Goal: Information Seeking & Learning: Learn about a topic

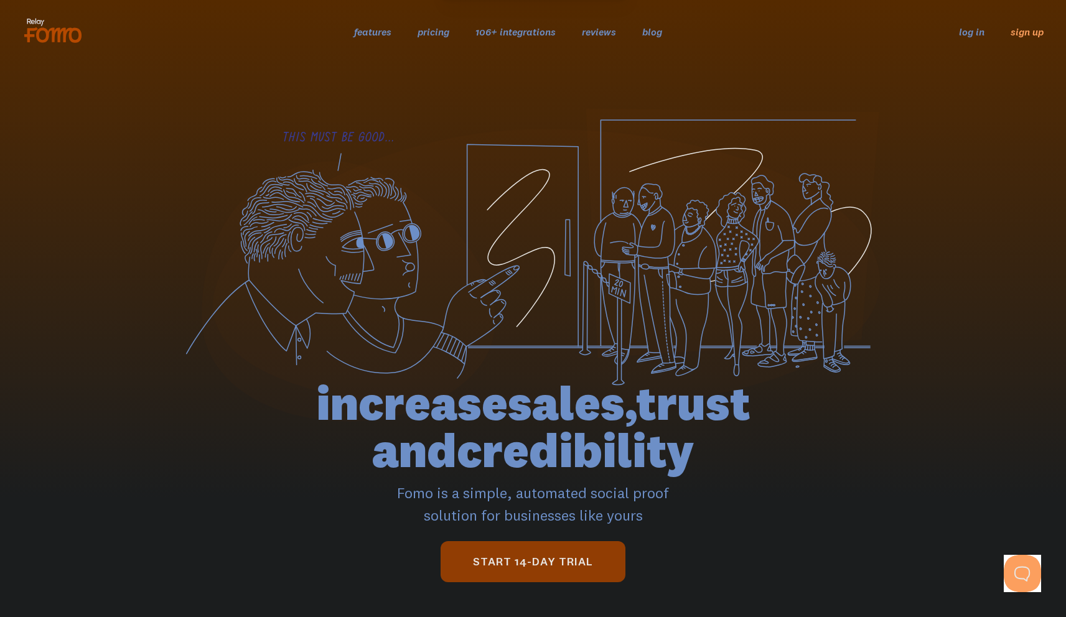
click at [959, 79] on section at bounding box center [533, 326] width 1066 height 526
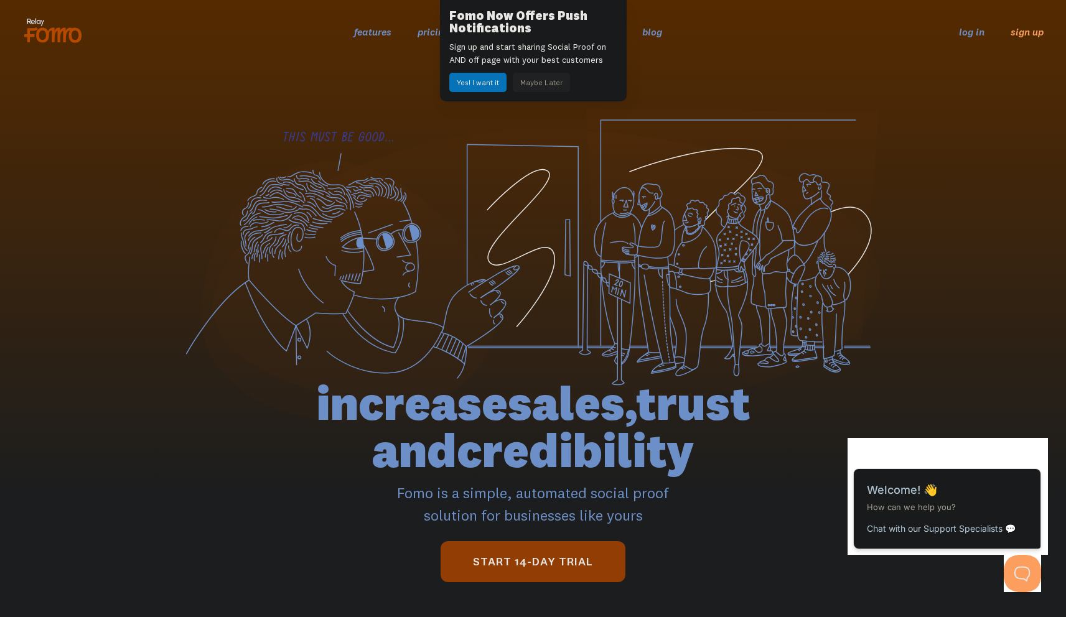
click at [552, 87] on button "Maybe Later" at bounding box center [541, 82] width 57 height 19
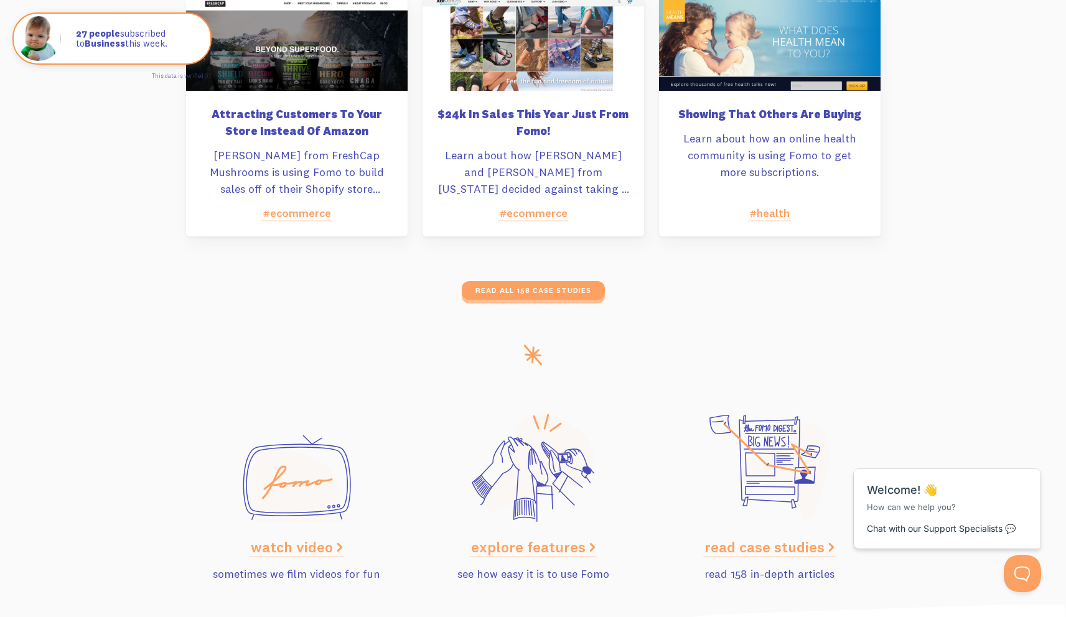
scroll to position [6183, 0]
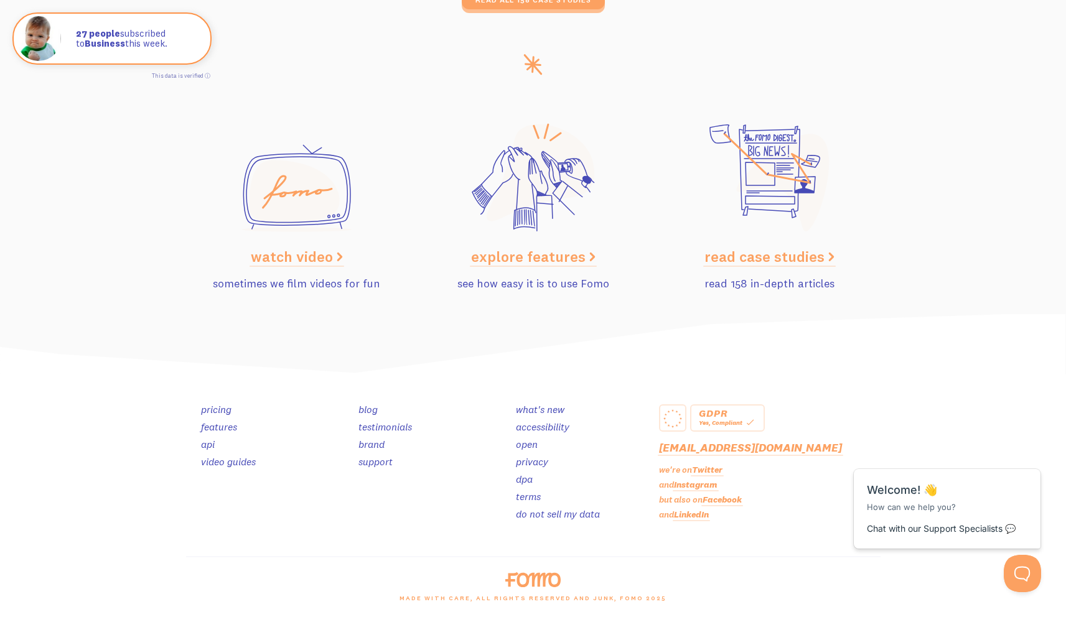
click at [211, 409] on link "pricing" at bounding box center [216, 409] width 30 height 12
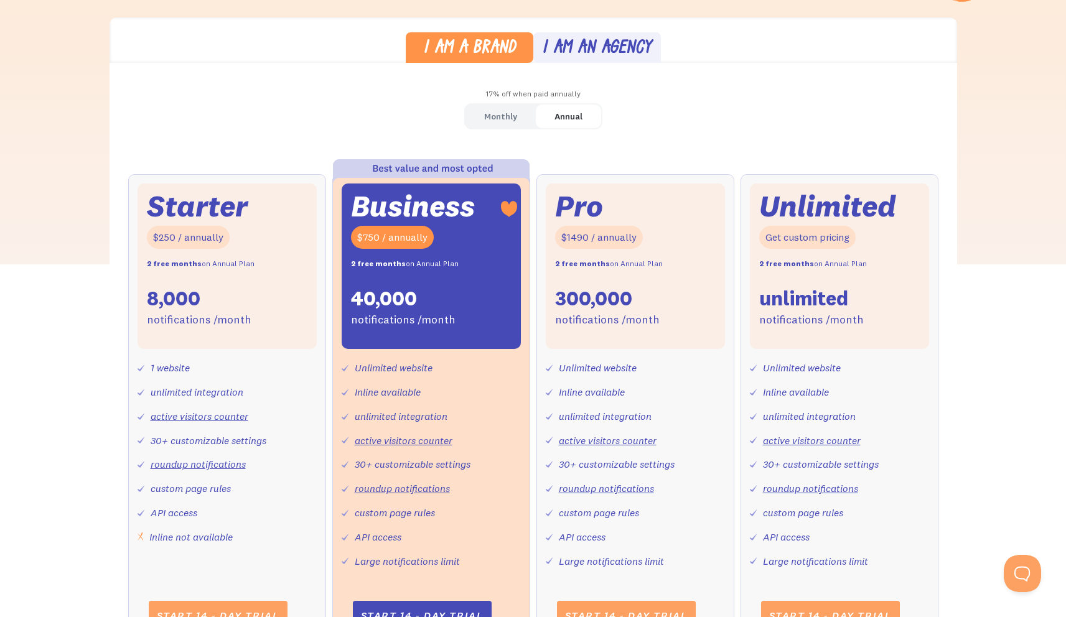
scroll to position [362, 0]
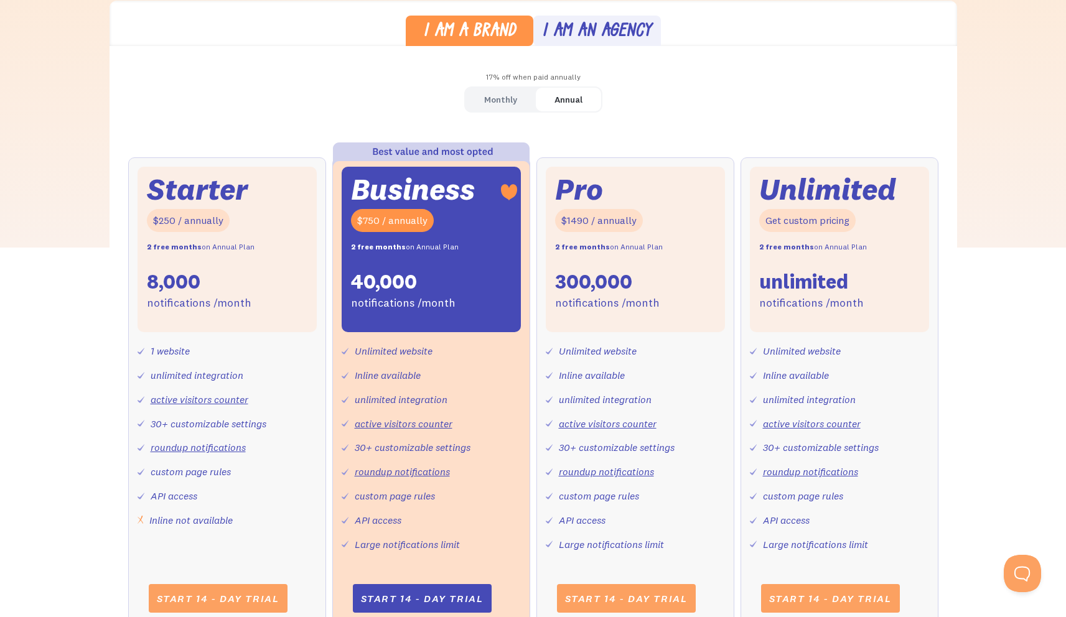
click at [514, 101] on div "Monthly" at bounding box center [500, 100] width 33 height 18
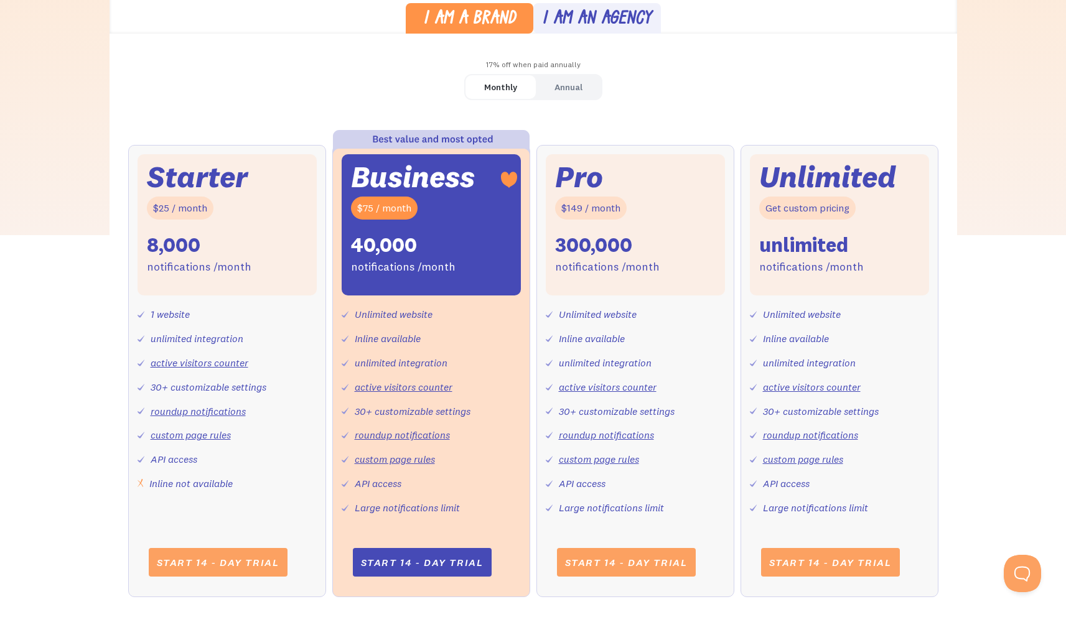
scroll to position [373, 0]
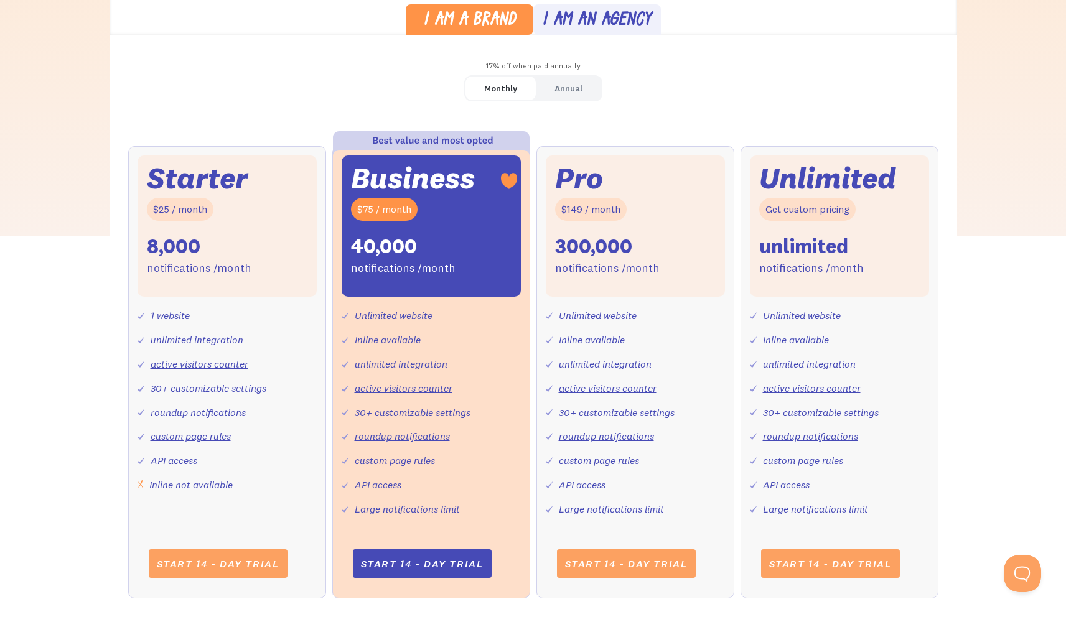
click at [225, 207] on div "Starter $25 / month 8,000 notifications /month" at bounding box center [226, 226] width 179 height 141
click at [277, 152] on div "Starter $25 / month 8,000 notifications /month 1 website unlimited integration …" at bounding box center [227, 372] width 198 height 452
click at [574, 89] on div "Annual" at bounding box center [568, 89] width 28 height 18
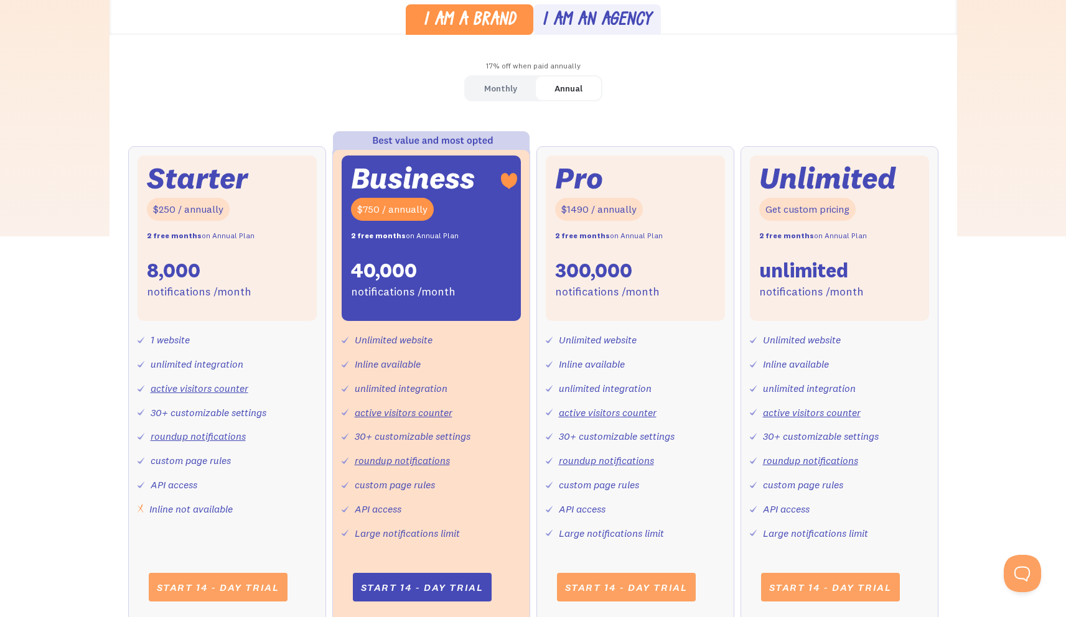
click at [509, 91] on div "Monthly" at bounding box center [500, 89] width 33 height 18
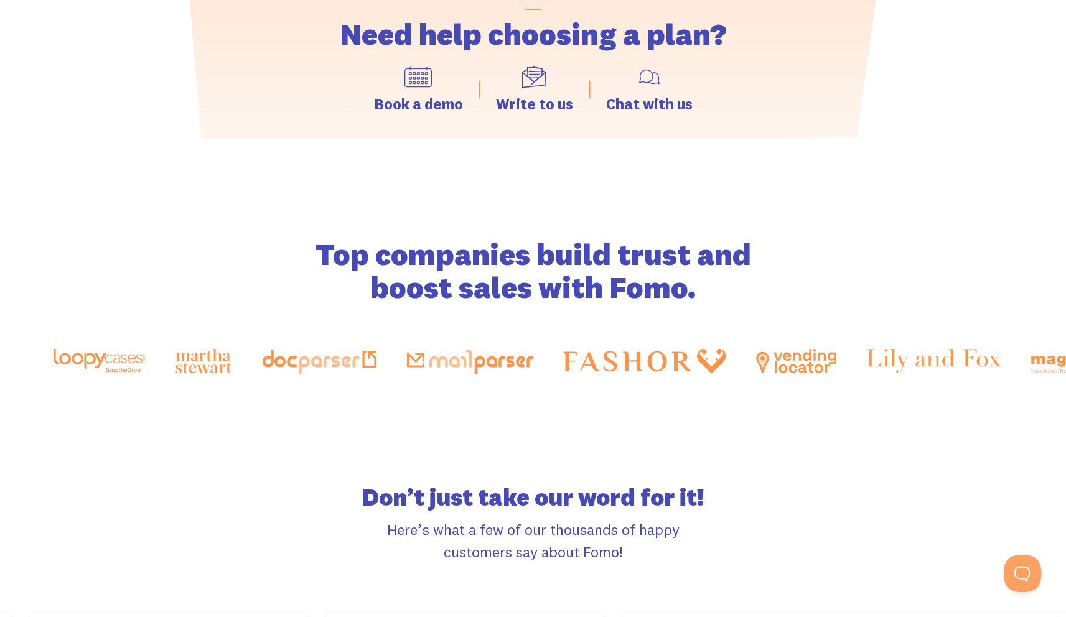
scroll to position [1812, 0]
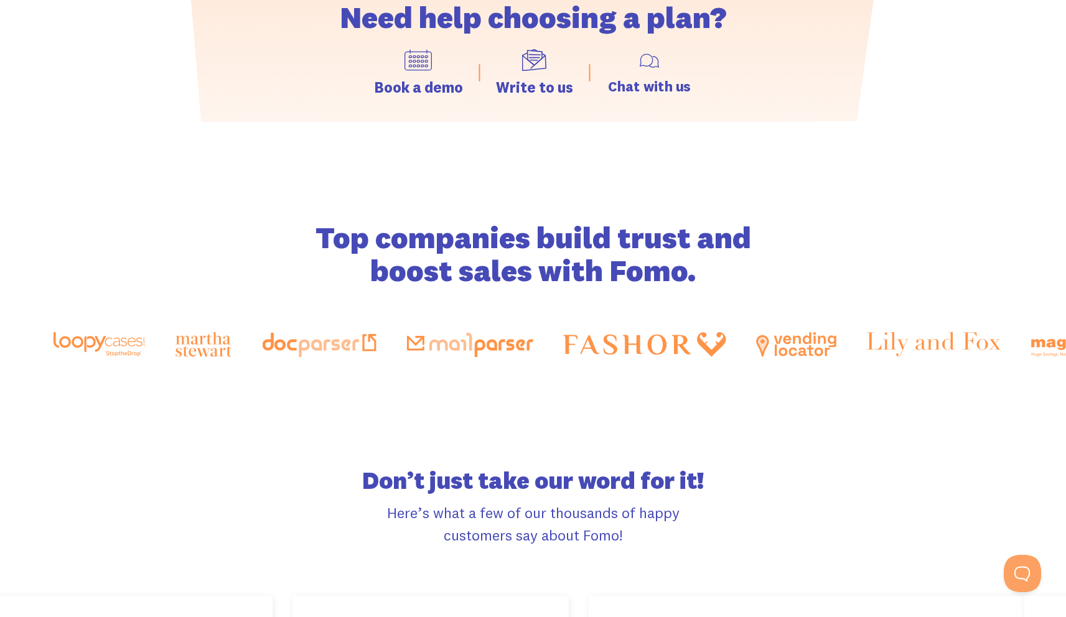
click at [649, 63] on img at bounding box center [648, 60] width 21 height 21
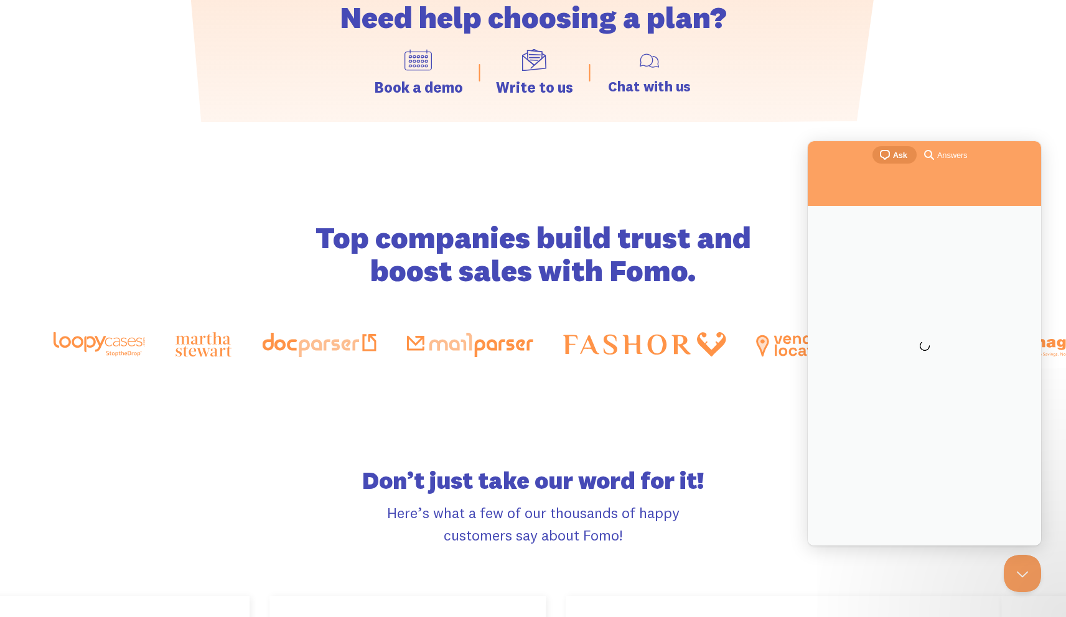
scroll to position [0, 0]
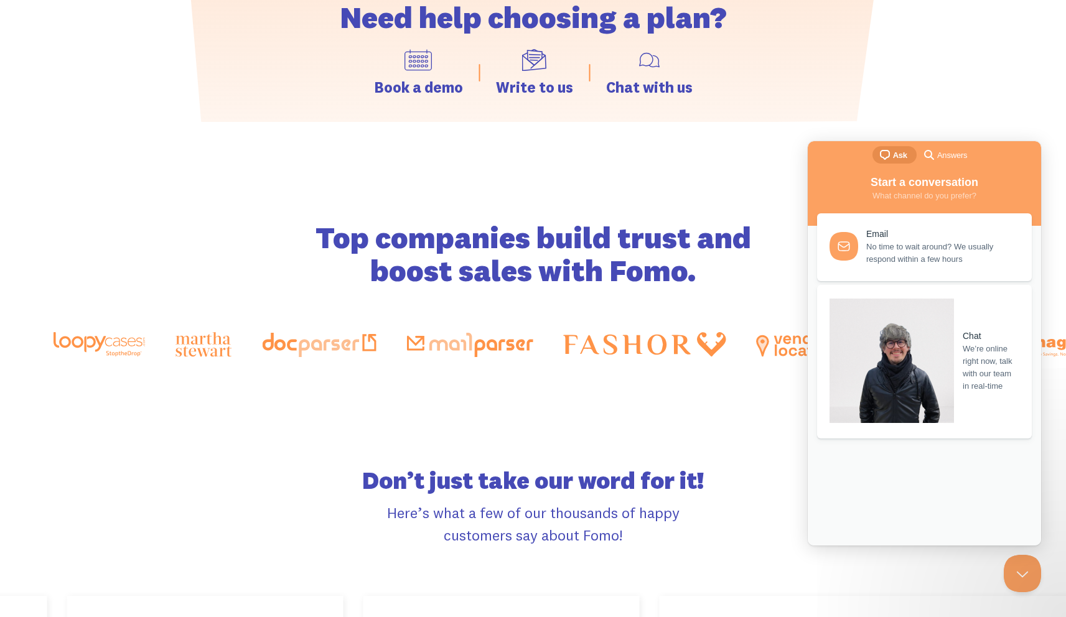
click at [1016, 567] on button "Close Beacon popover" at bounding box center [1019, 570] width 37 height 37
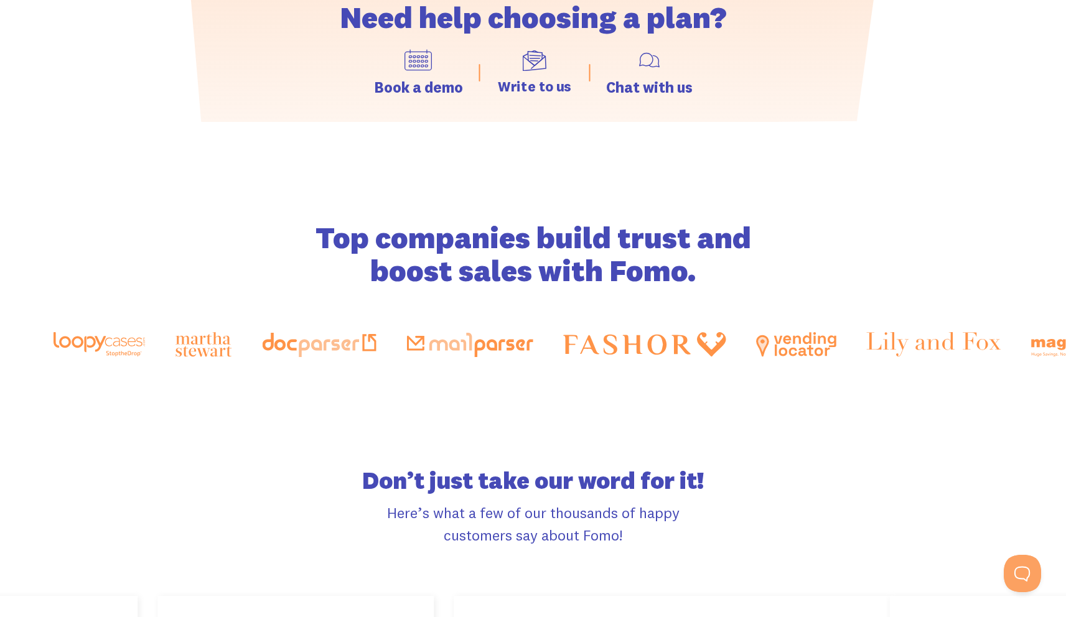
click at [531, 75] on link "Write to us" at bounding box center [534, 72] width 73 height 45
click at [424, 67] on img at bounding box center [418, 60] width 26 height 21
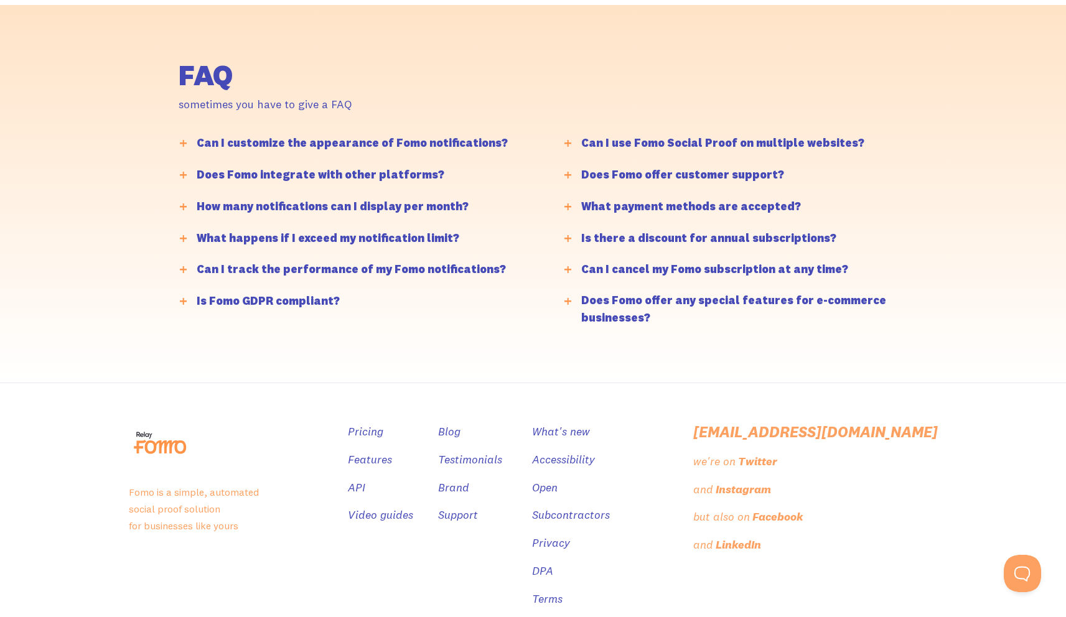
scroll to position [3026, 0]
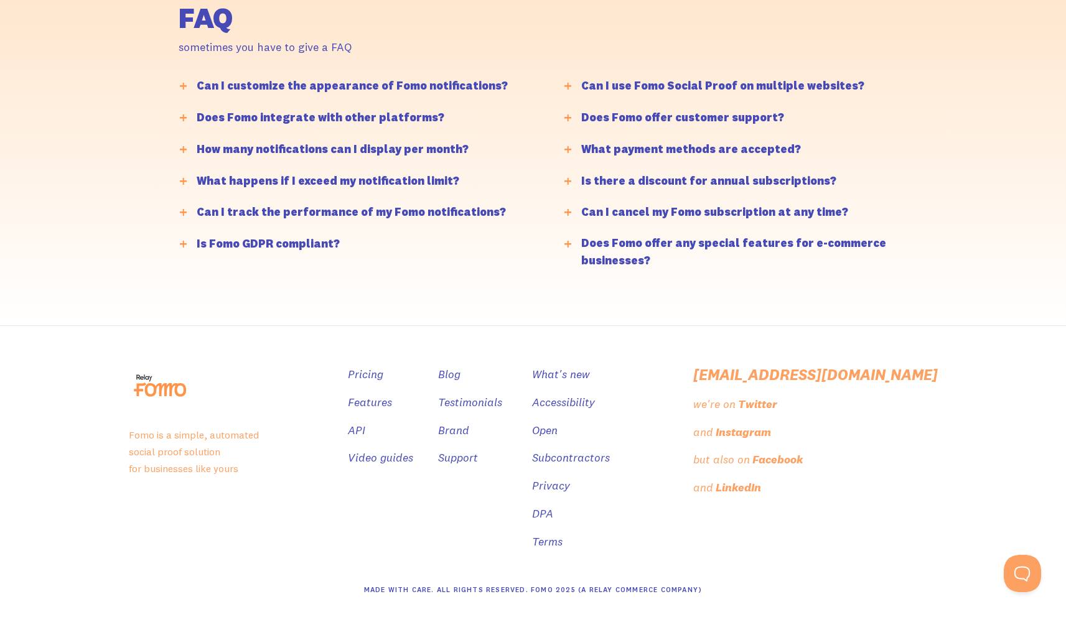
click at [383, 84] on div "Can I customize the appearance of Fomo notifications?" at bounding box center [352, 86] width 311 height 18
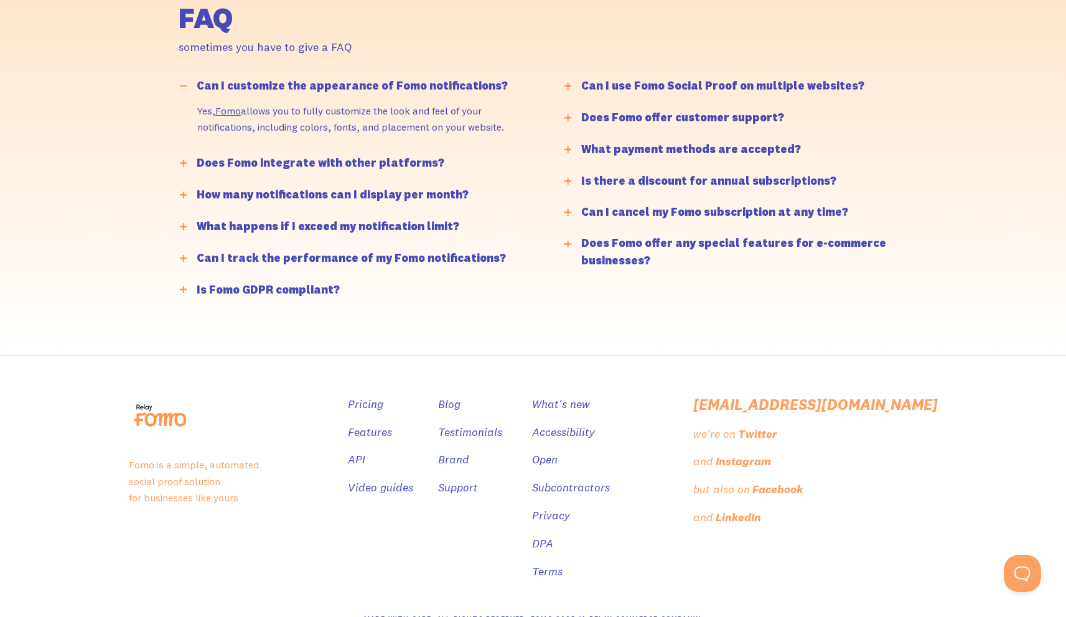
click at [383, 84] on div "Can I customize the appearance of Fomo notifications?" at bounding box center [352, 86] width 311 height 18
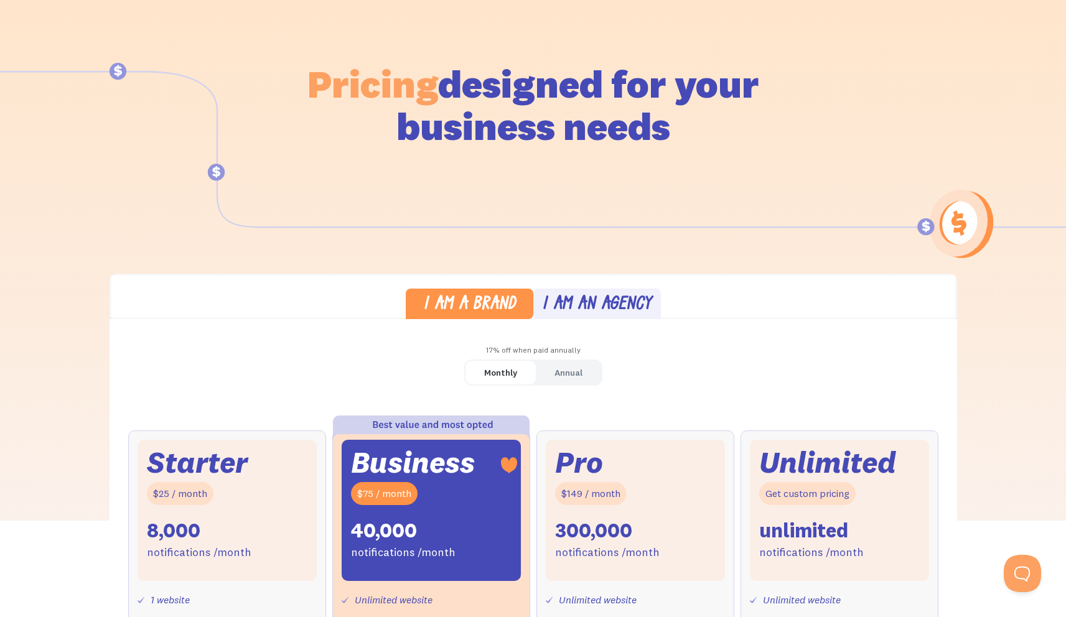
scroll to position [0, 0]
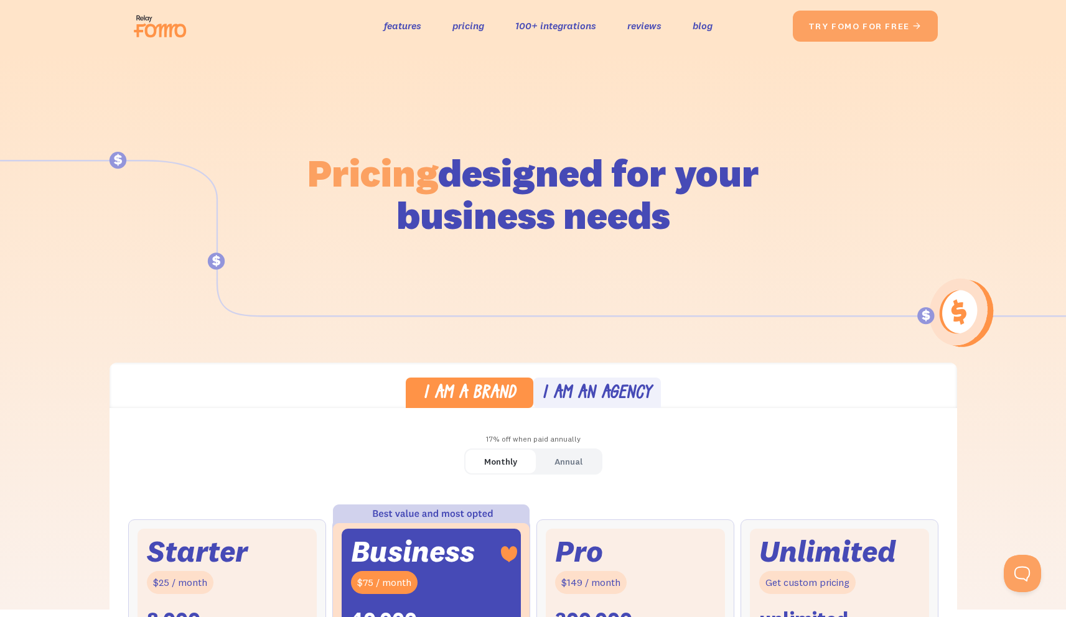
click at [136, 29] on img at bounding box center [164, 26] width 70 height 40
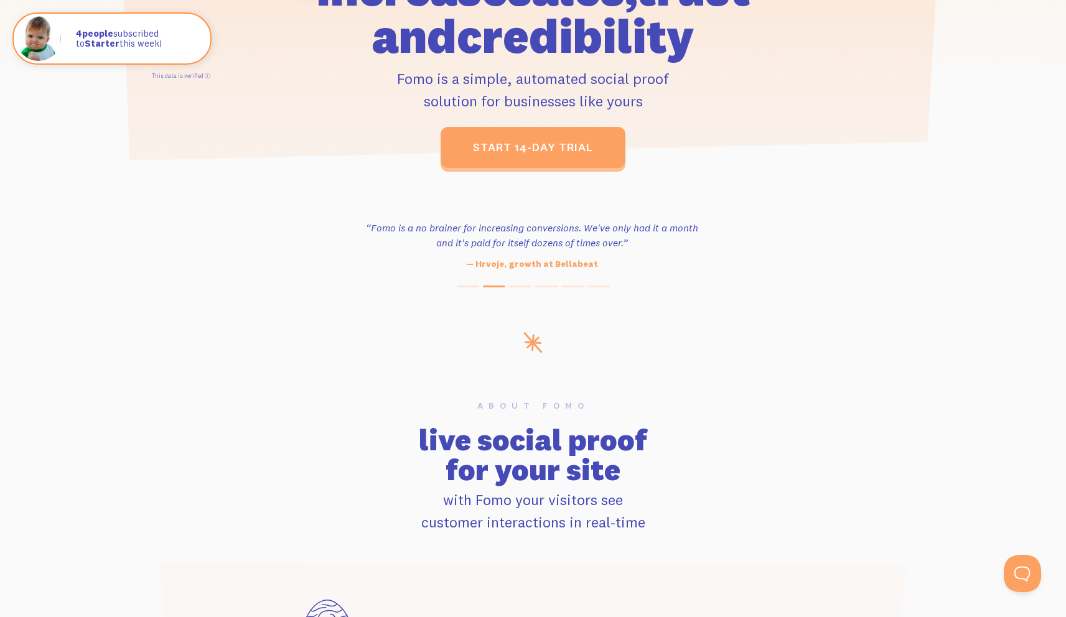
scroll to position [427, 0]
